Goal: Use online tool/utility: Utilize a website feature to perform a specific function

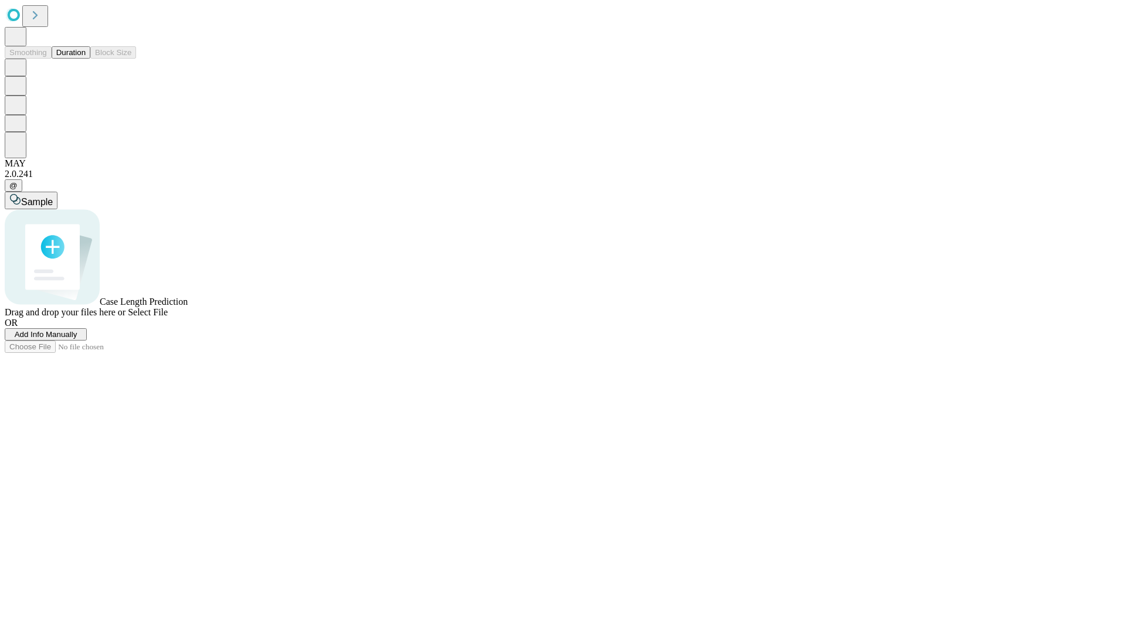
click at [86, 59] on button "Duration" at bounding box center [71, 52] width 39 height 12
click at [168, 317] on span "Select File" at bounding box center [148, 312] width 40 height 10
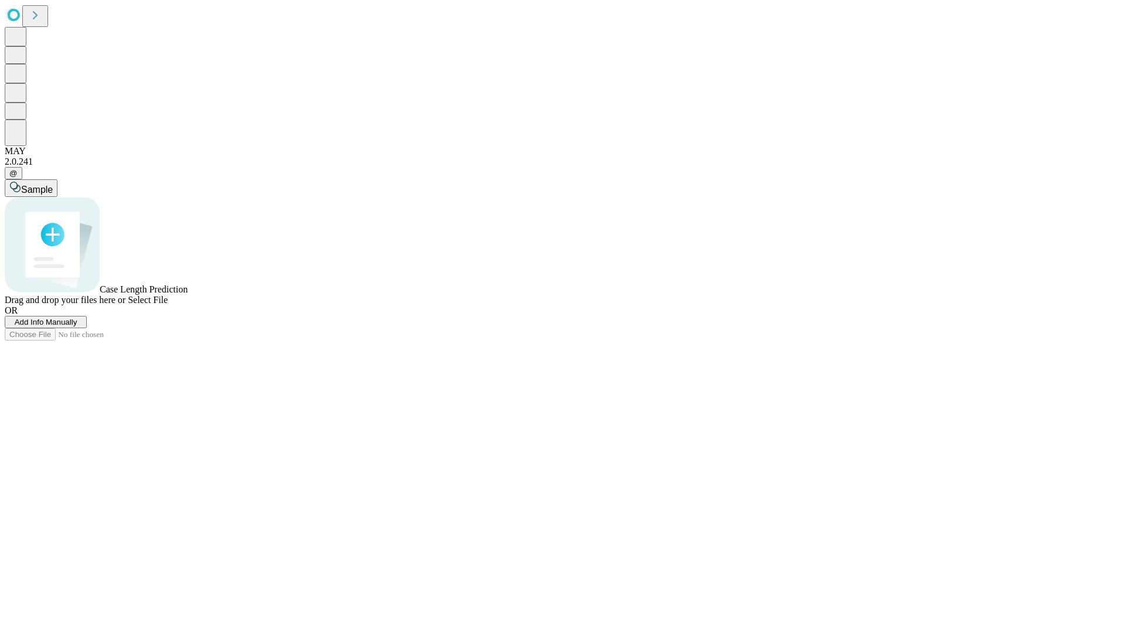
click at [168, 305] on span "Select File" at bounding box center [148, 300] width 40 height 10
